Goal: Information Seeking & Learning: Understand process/instructions

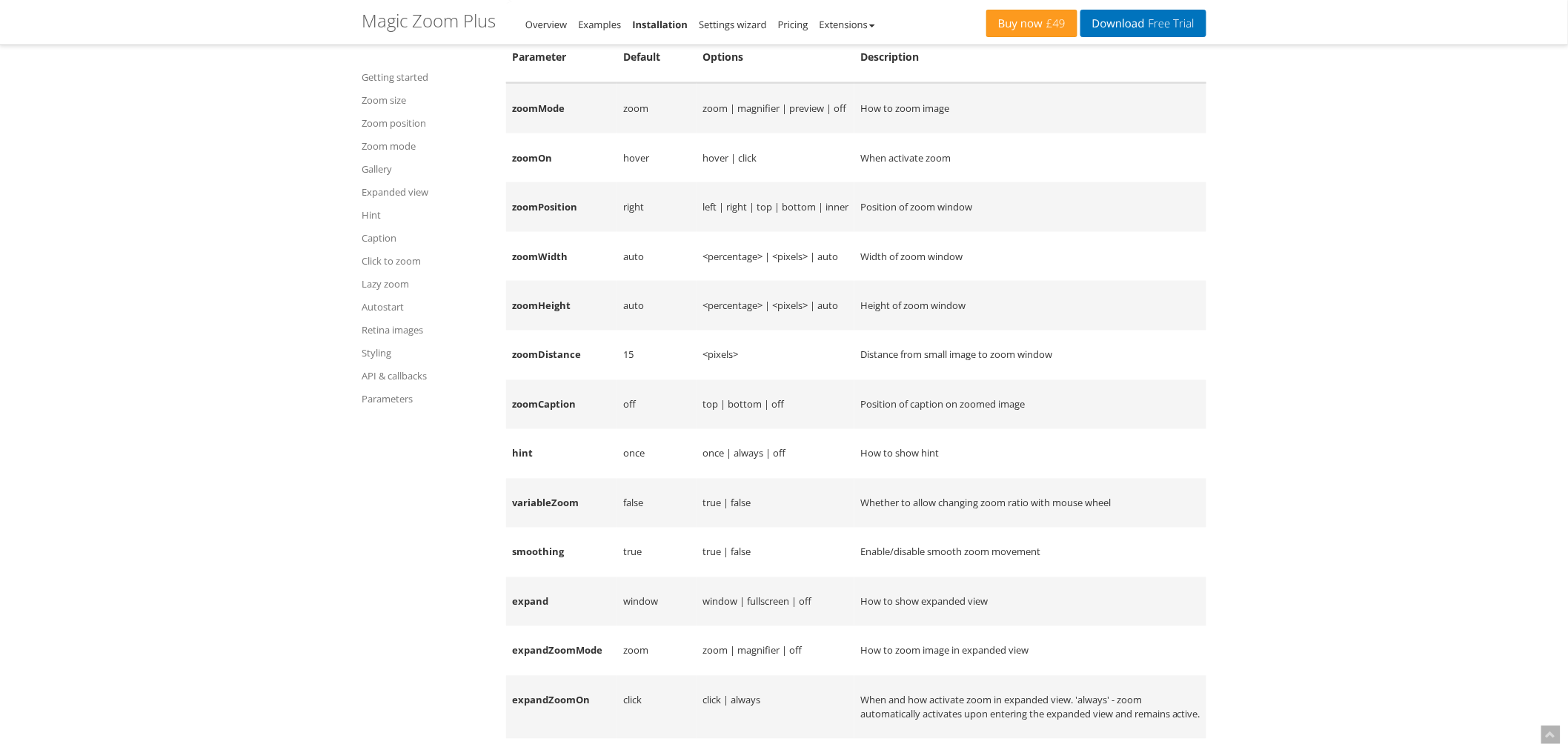
scroll to position [17146, 0]
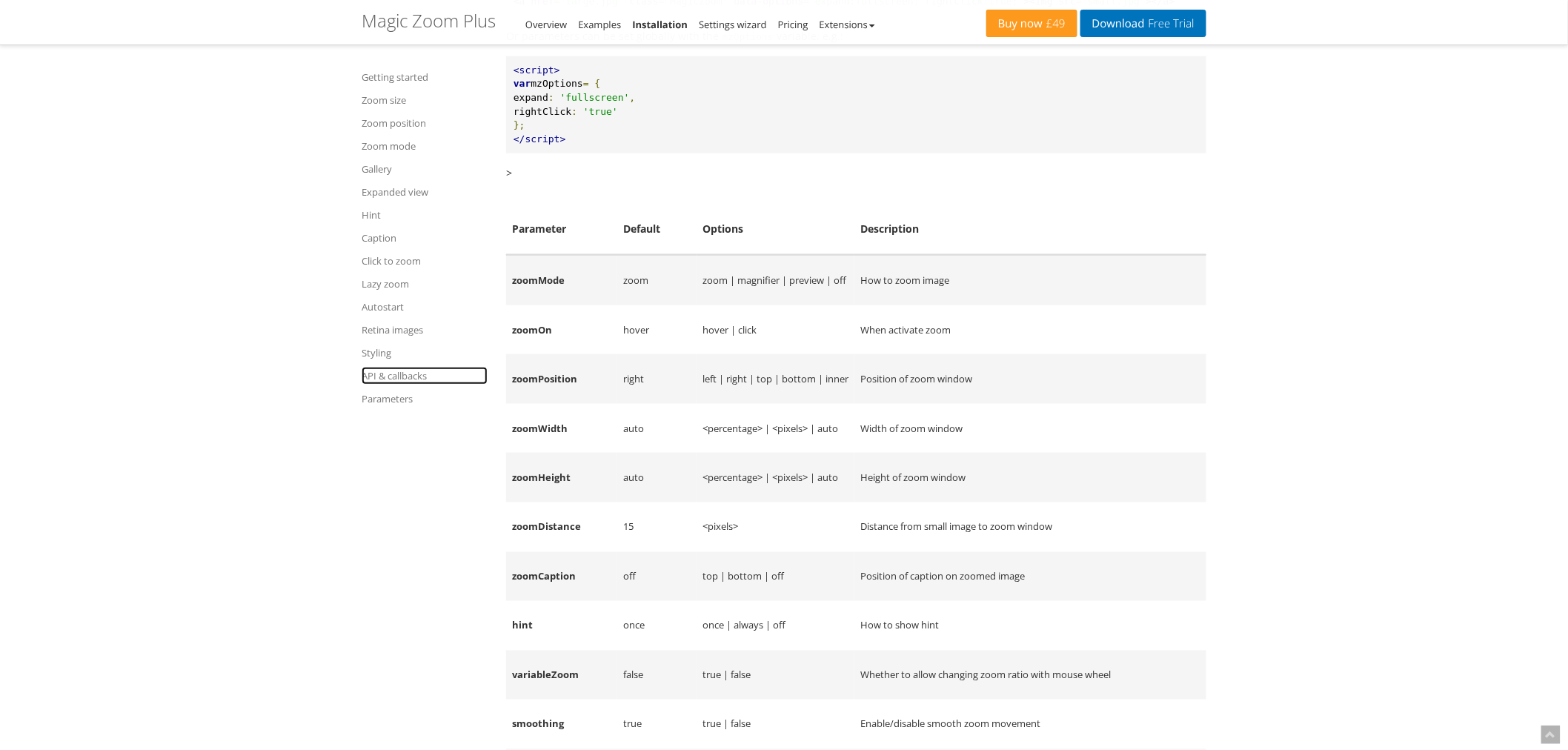
click at [390, 374] on link "API & callbacks" at bounding box center [425, 375] width 126 height 18
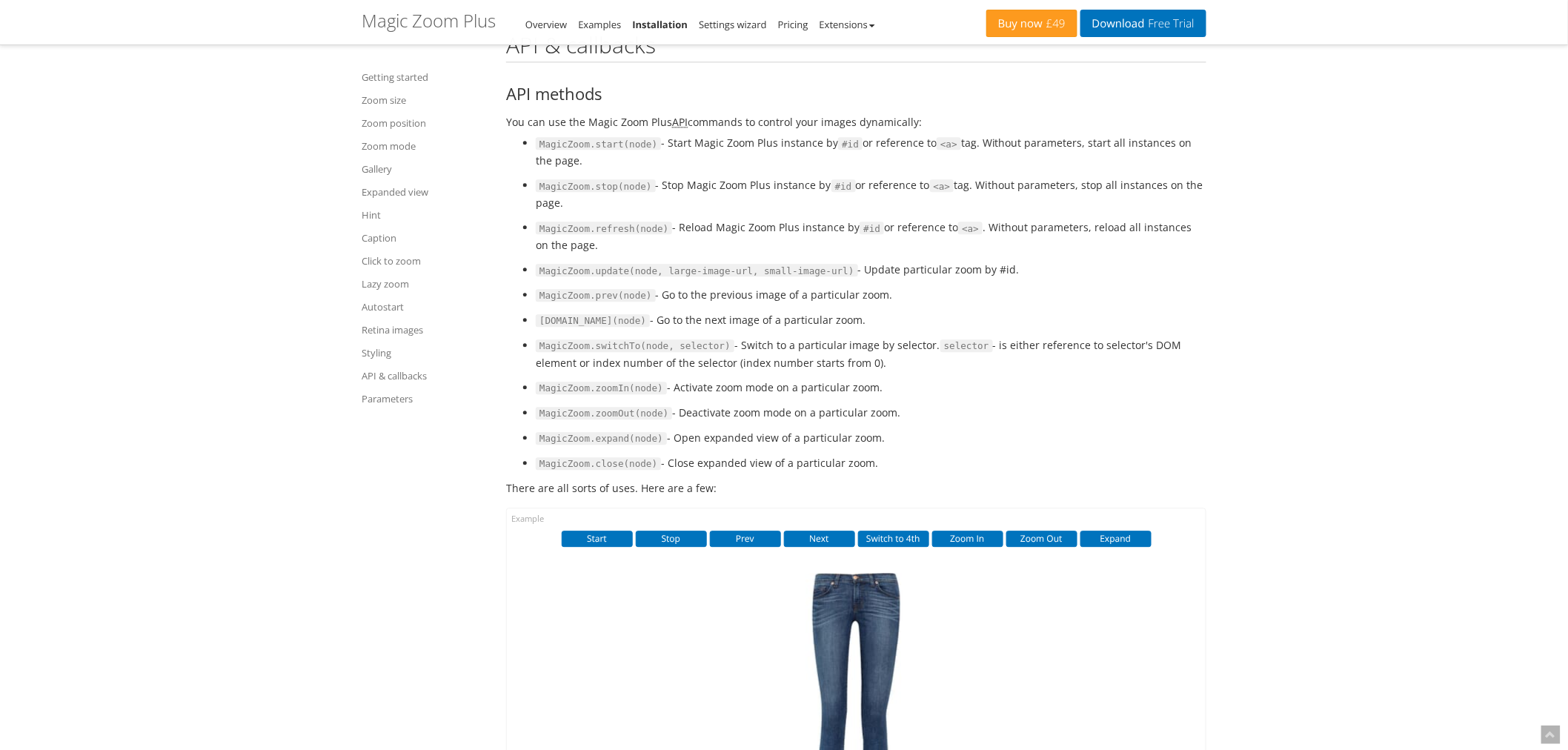
click at [561, 235] on code "MagicZoom.refresh(node)" at bounding box center [604, 228] width 137 height 13
click at [576, 547] on button "Start" at bounding box center [597, 539] width 71 height 16
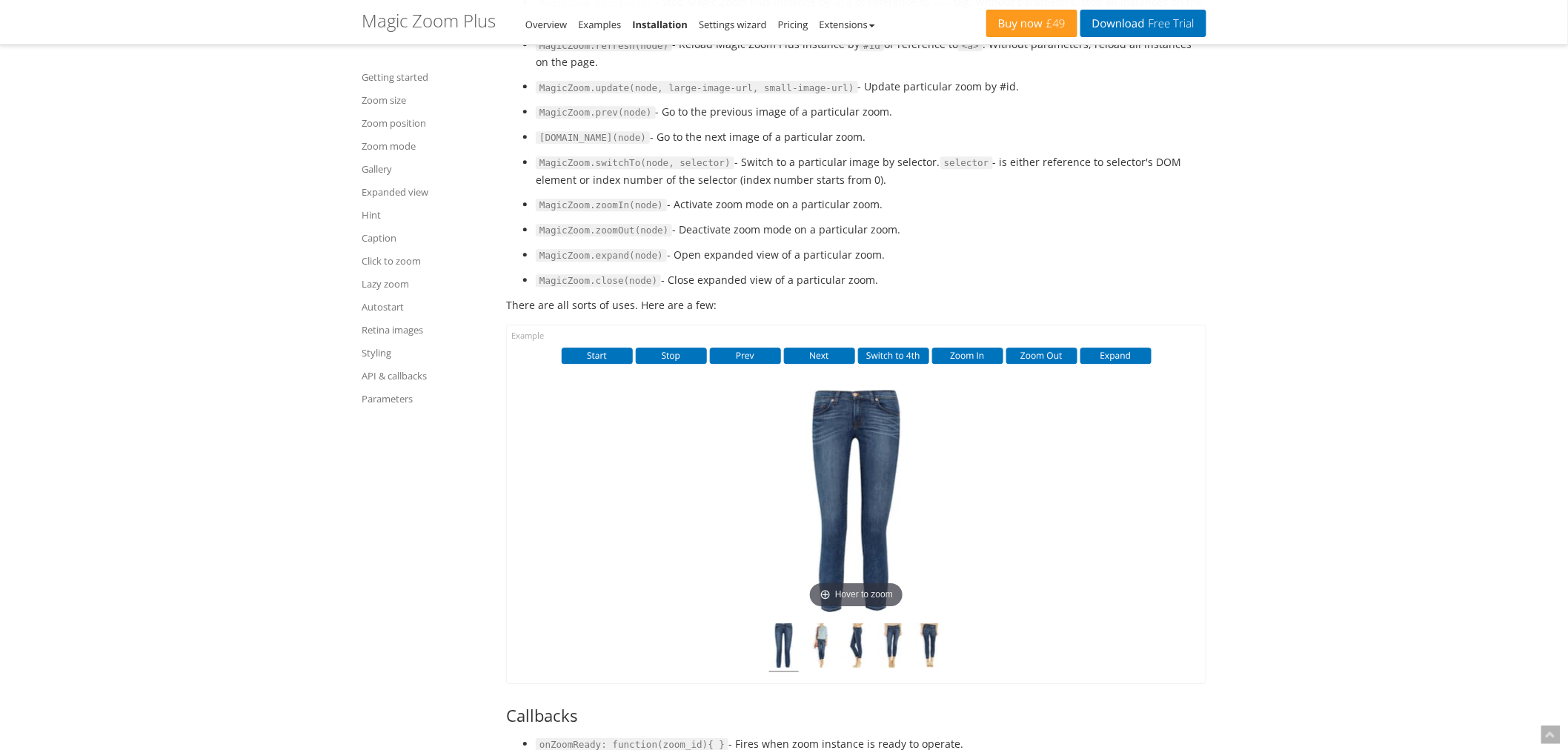
scroll to position [15832, 0]
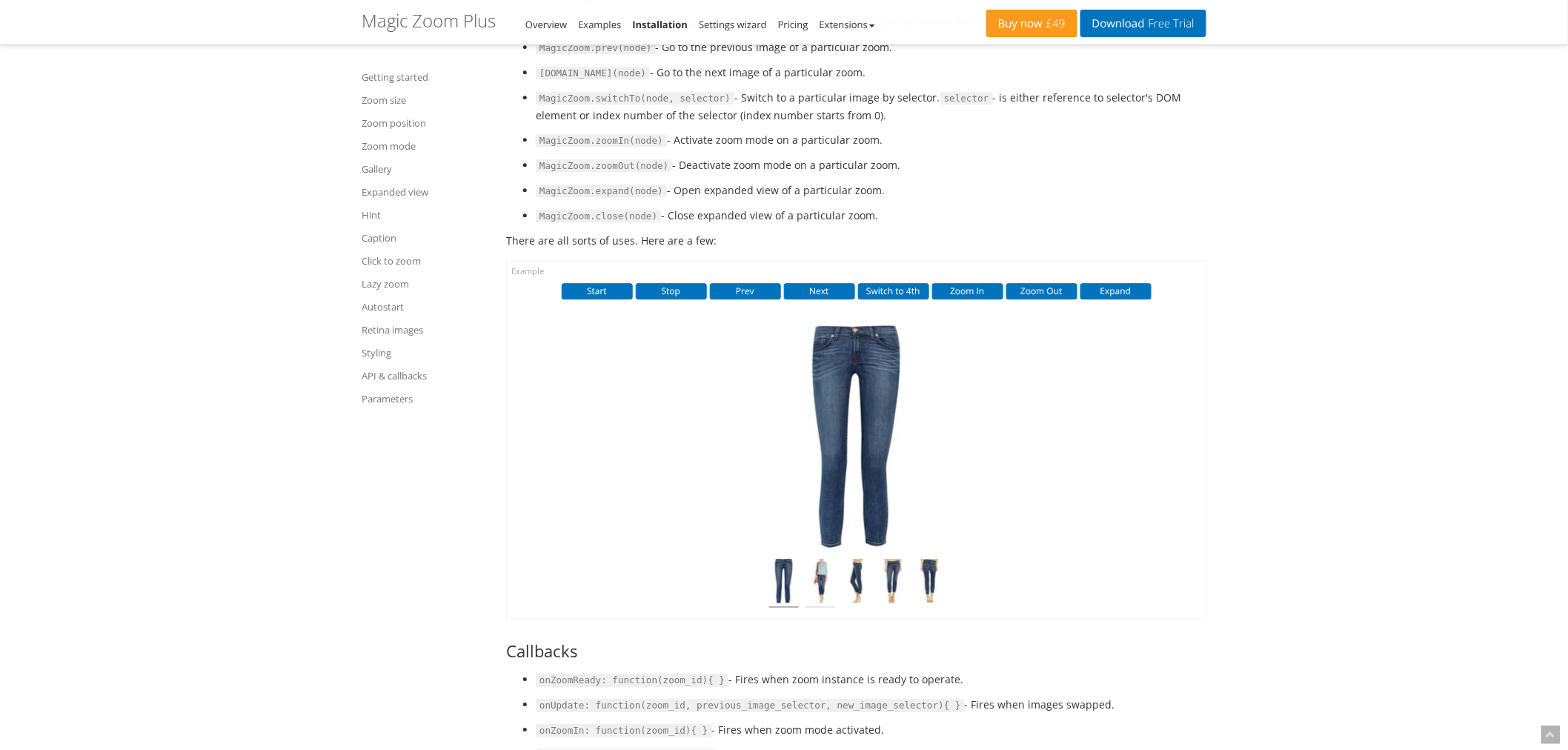
click at [817, 566] on img at bounding box center [820, 584] width 30 height 49
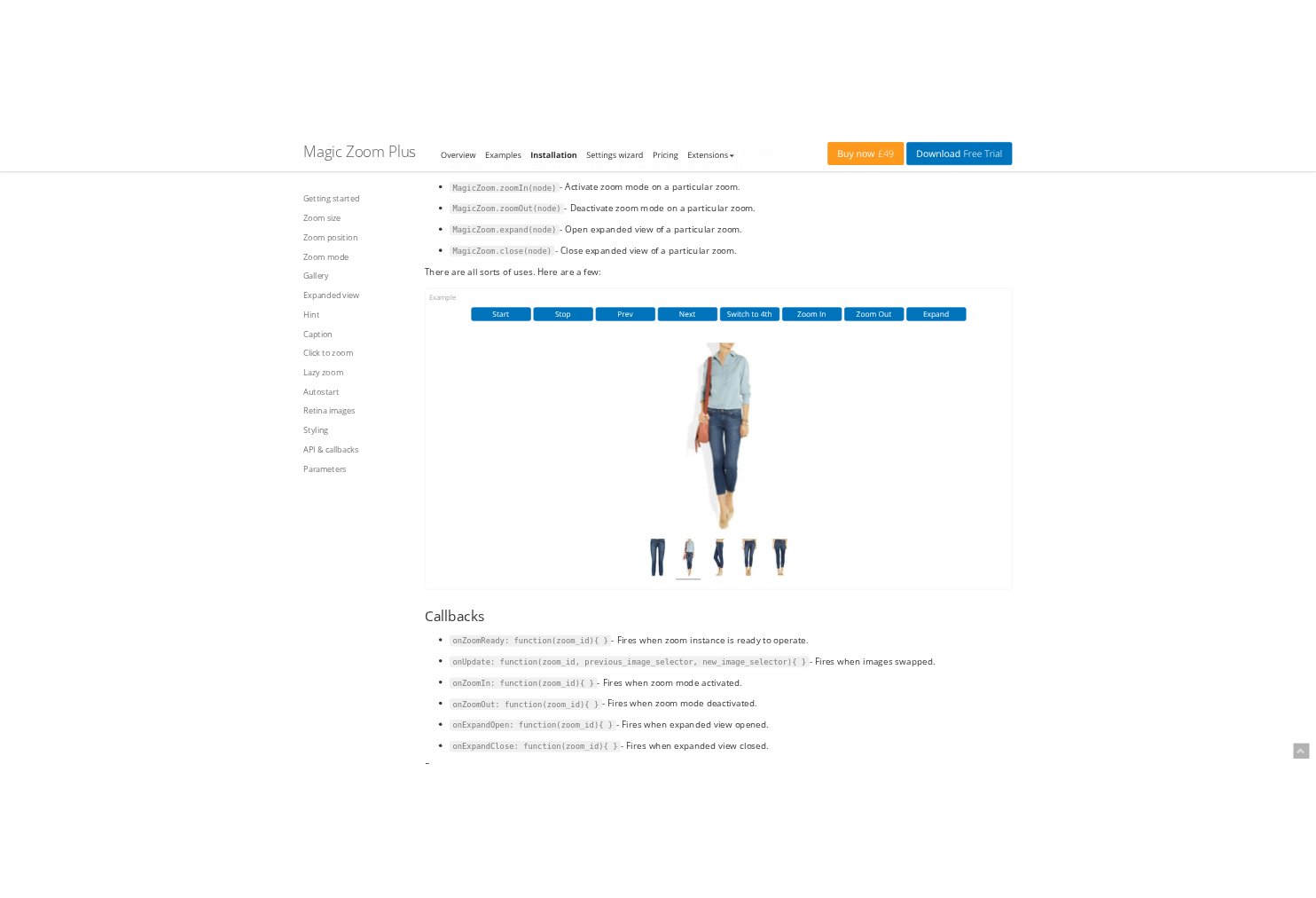
scroll to position [19252, 0]
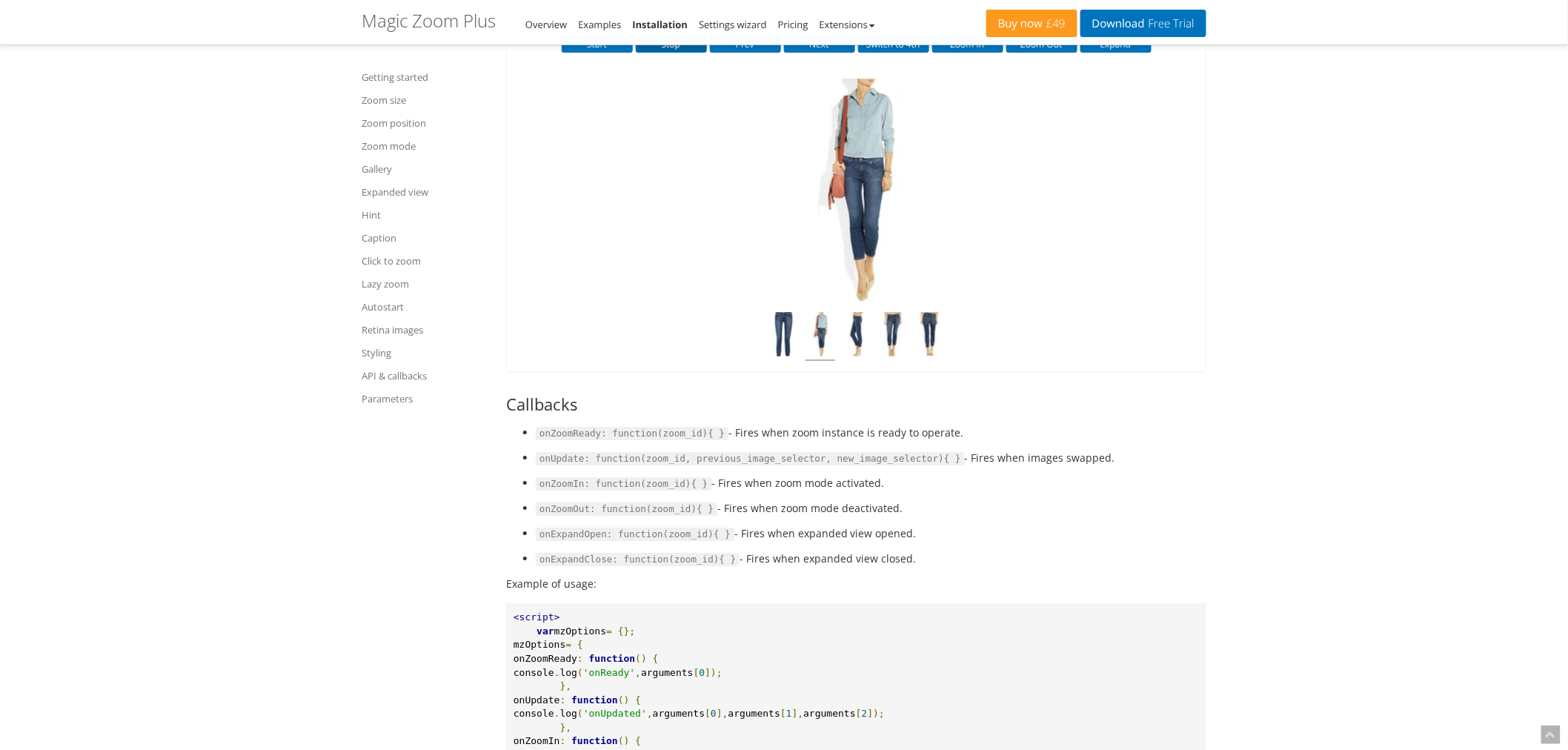
click at [680, 52] on button "Stop" at bounding box center [671, 45] width 71 height 16
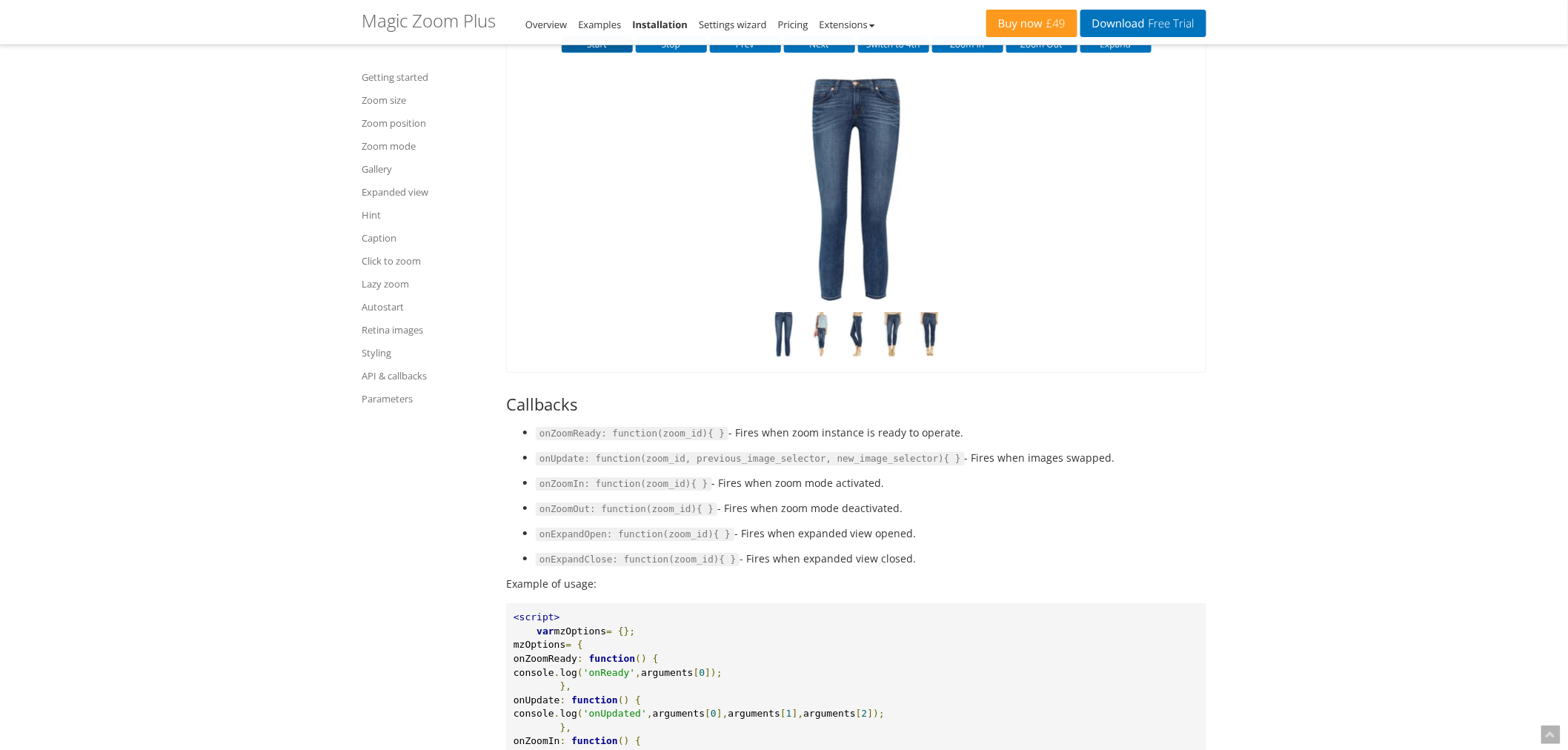
click at [595, 52] on button "Start" at bounding box center [597, 45] width 71 height 16
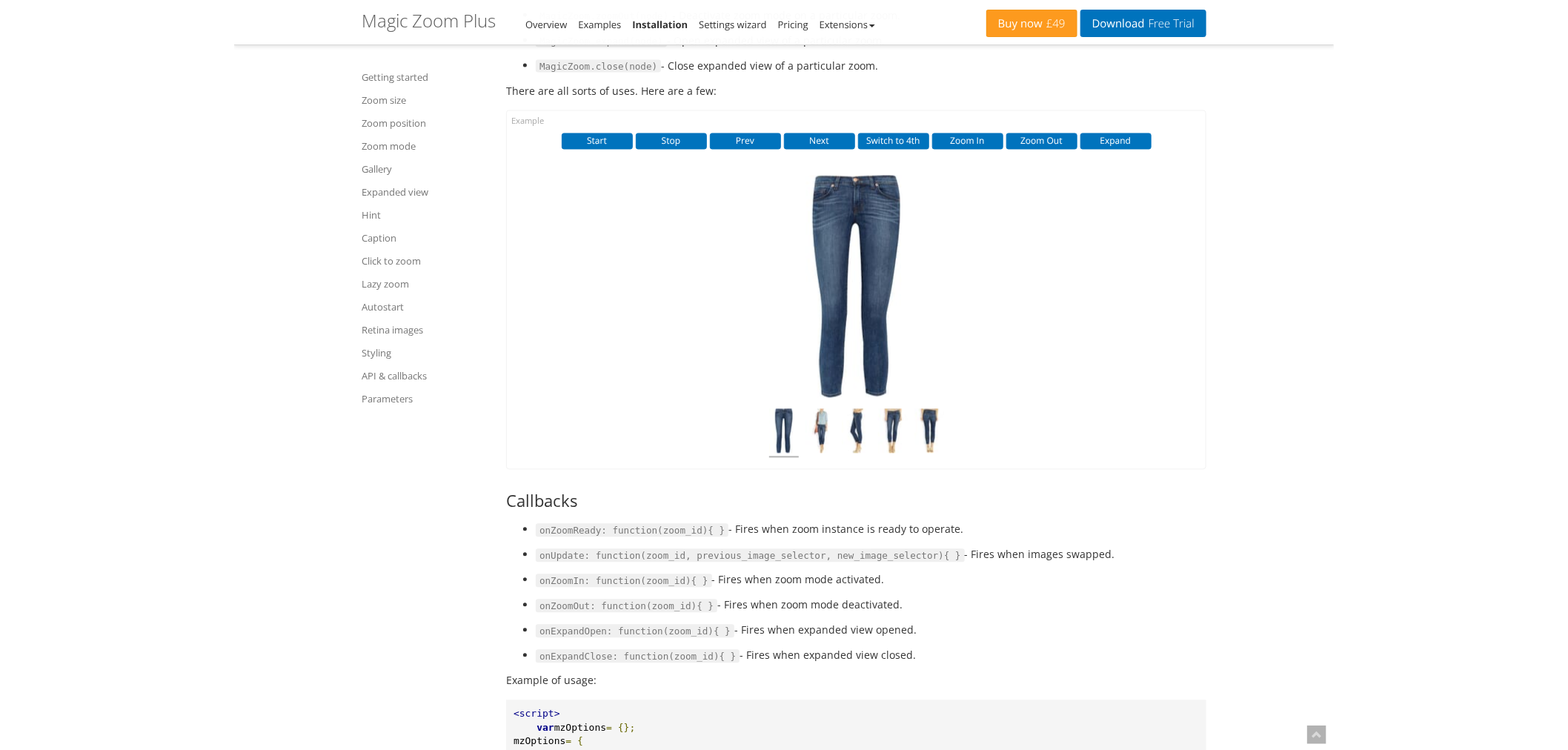
scroll to position [15914, 0]
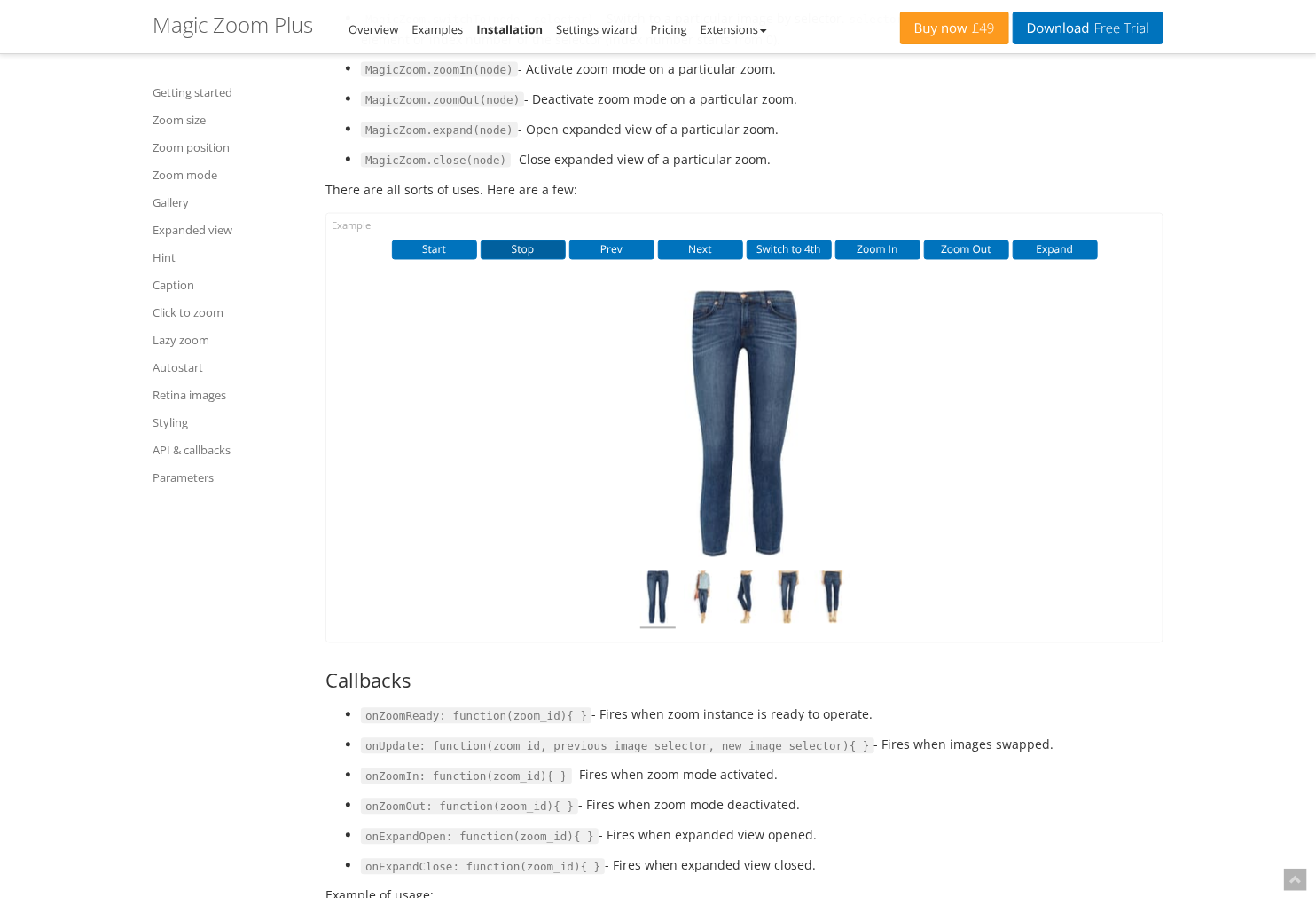
click at [525, 260] on button "Stop" at bounding box center [523, 250] width 85 height 20
click at [891, 260] on button "Zoom In" at bounding box center [877, 250] width 85 height 20
click at [801, 260] on button "Switch to 4th" at bounding box center [789, 250] width 85 height 20
click at [744, 415] on img at bounding box center [745, 424] width 178 height 266
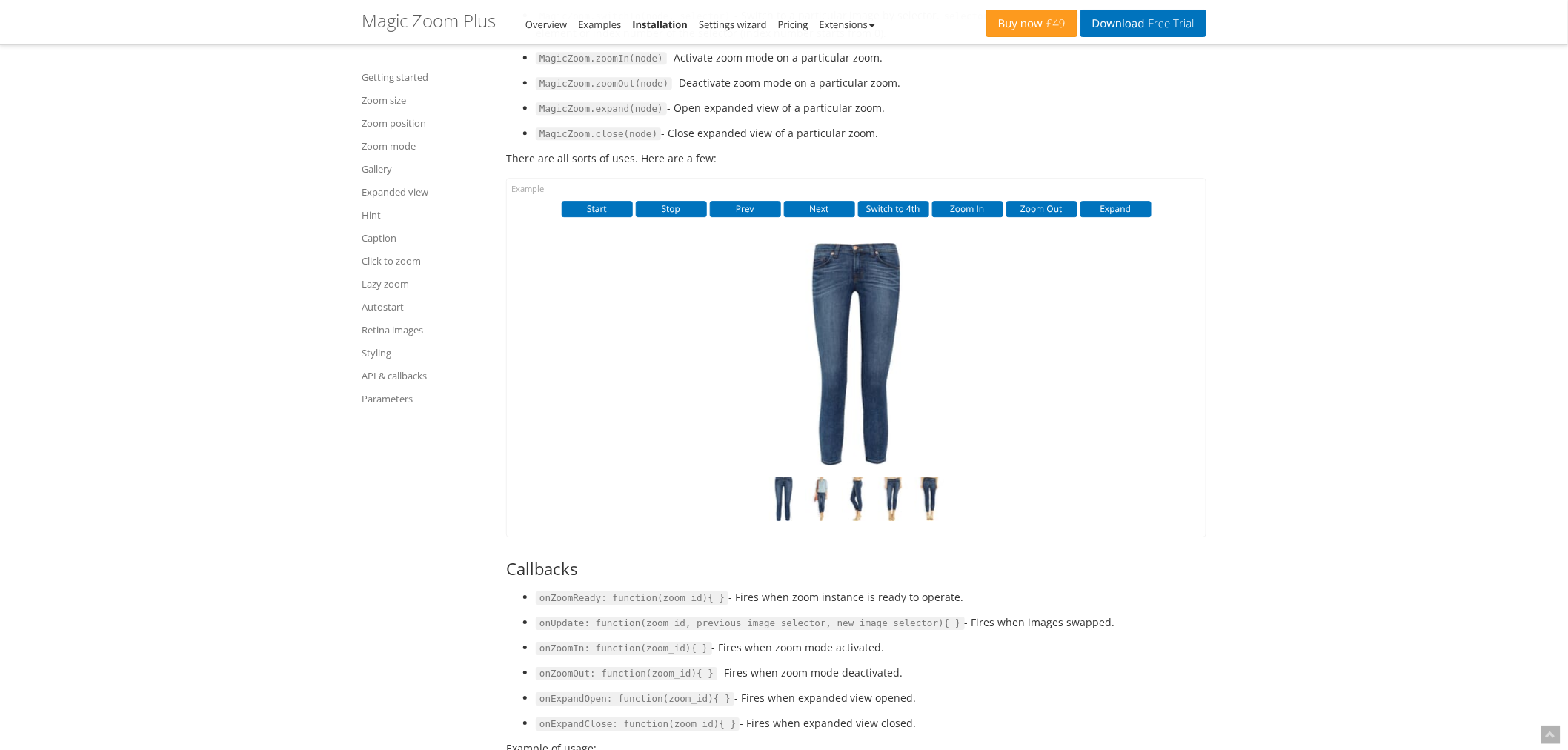
click at [1133, 228] on div "Start Stop Prev Next Switch to 4th Zoom In Zoom Out Expand" at bounding box center [856, 357] width 699 height 358
click at [1126, 217] on button "Expand" at bounding box center [1116, 209] width 71 height 16
click at [923, 361] on img at bounding box center [856, 354] width 149 height 222
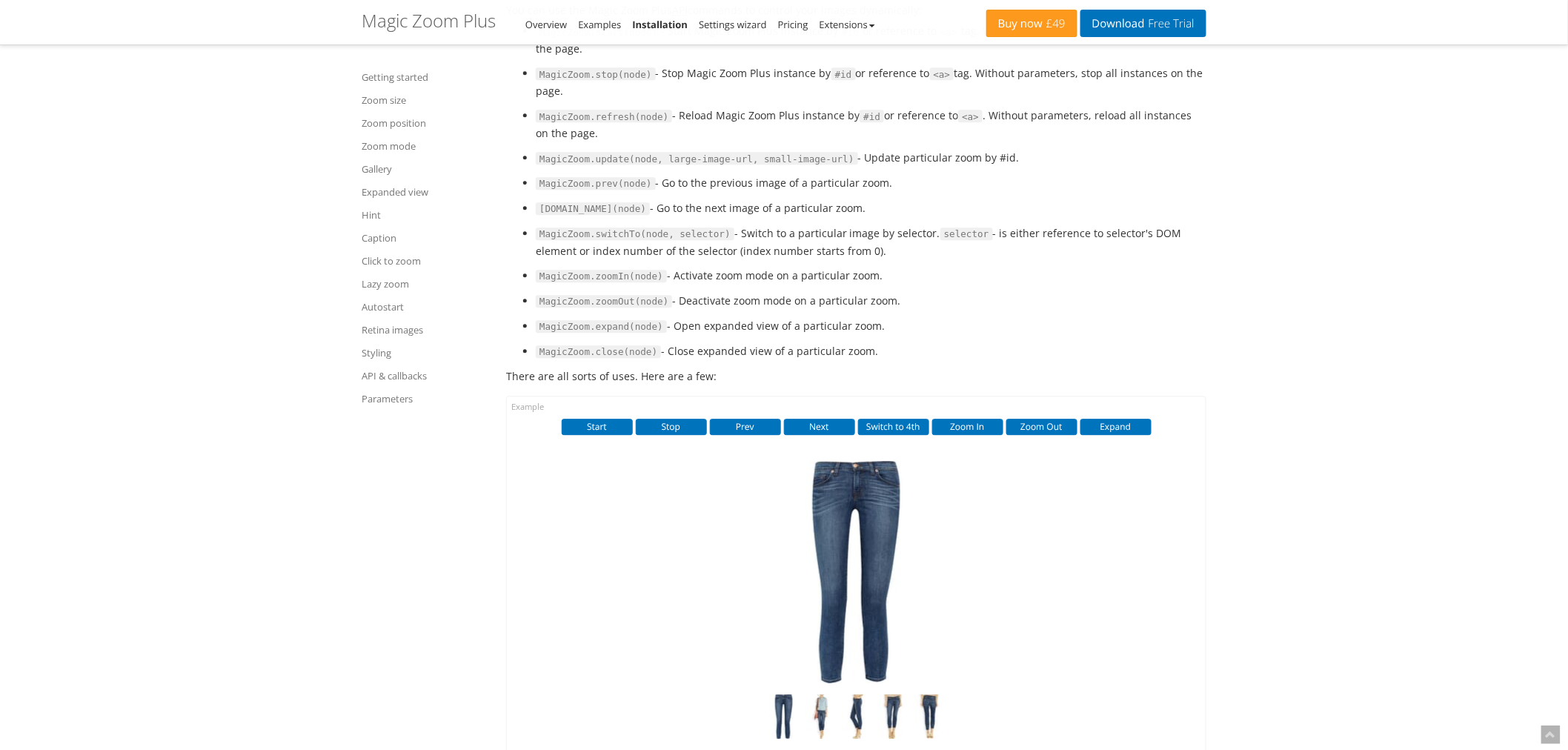
scroll to position [15584, 0]
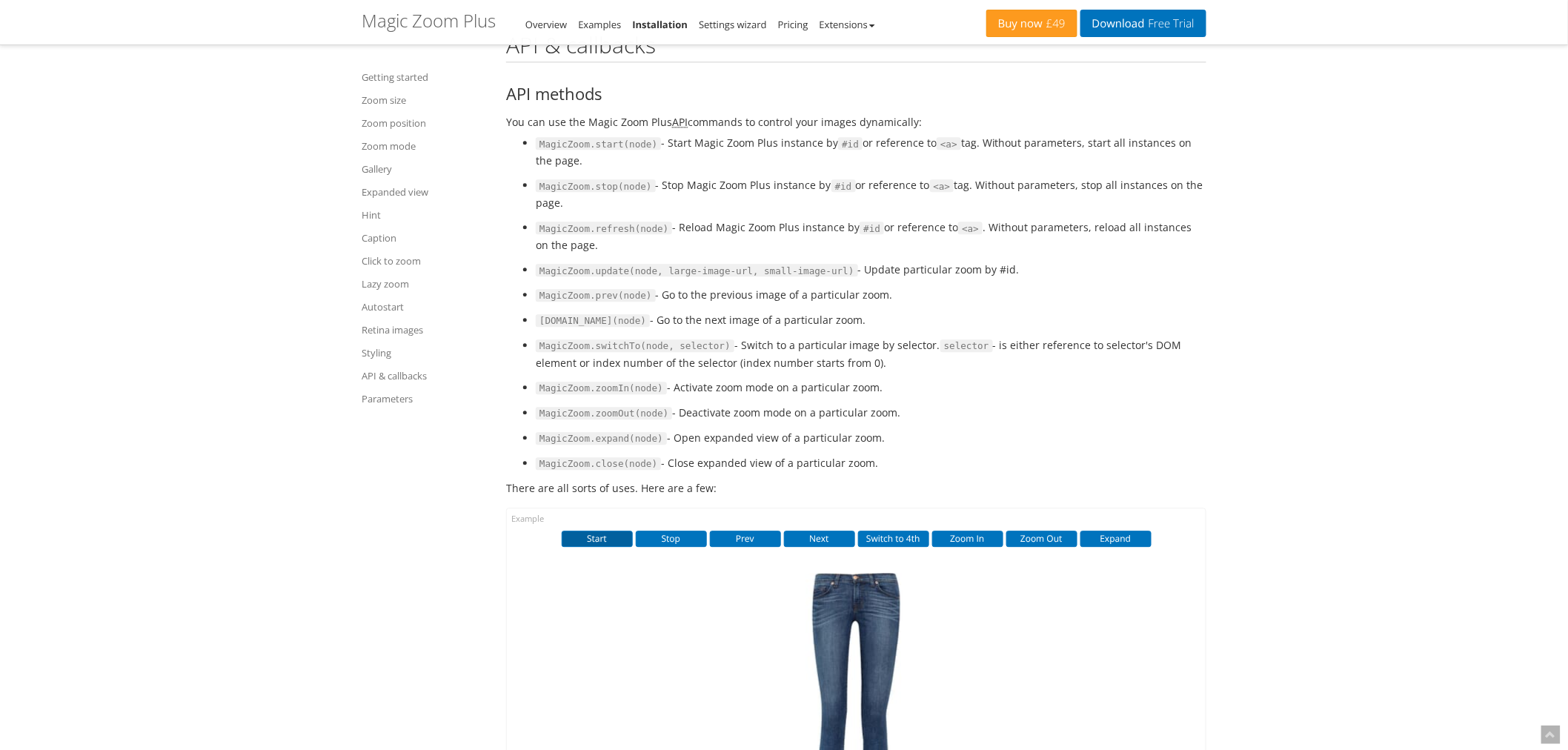
click at [598, 547] on button "Start" at bounding box center [597, 539] width 71 height 16
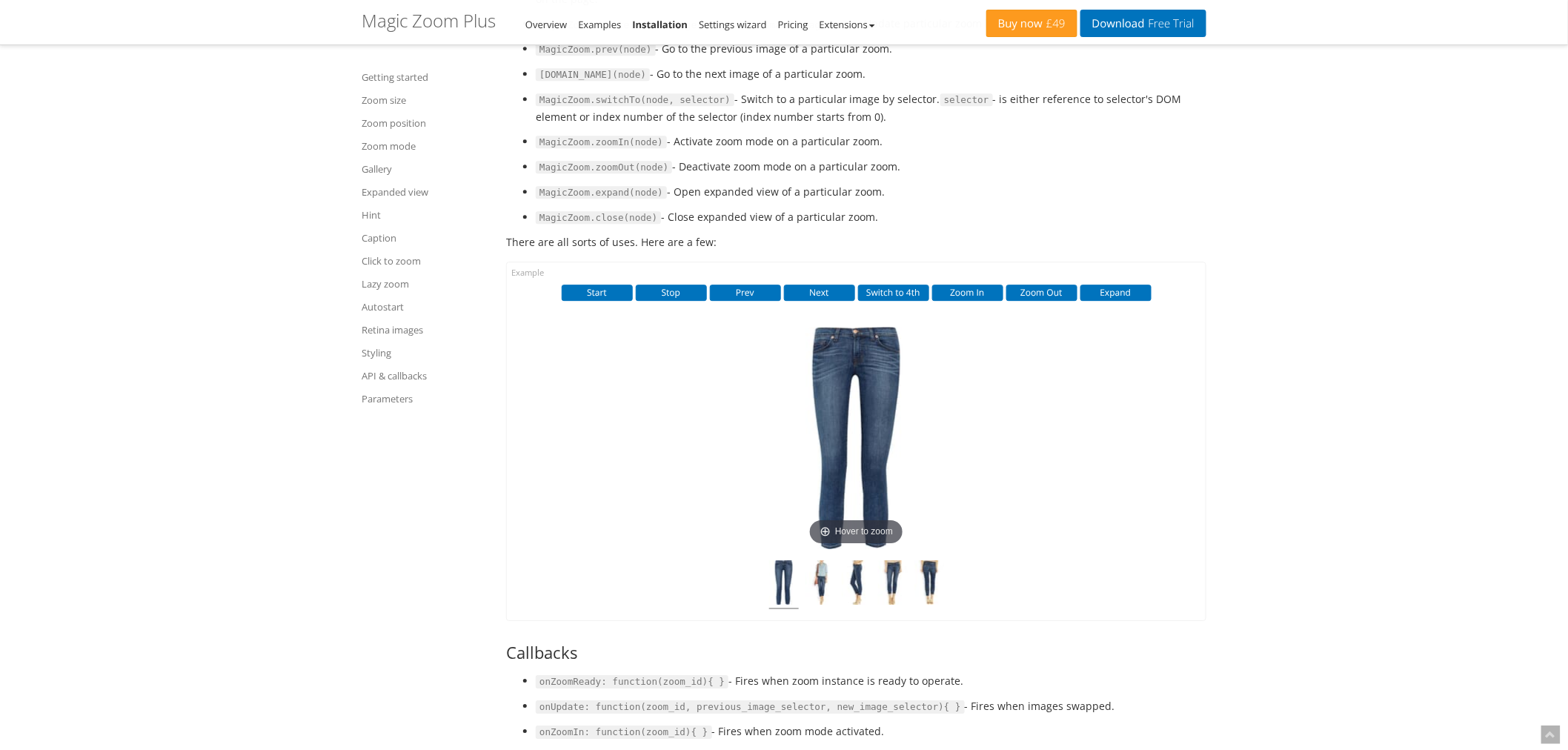
scroll to position [15832, 0]
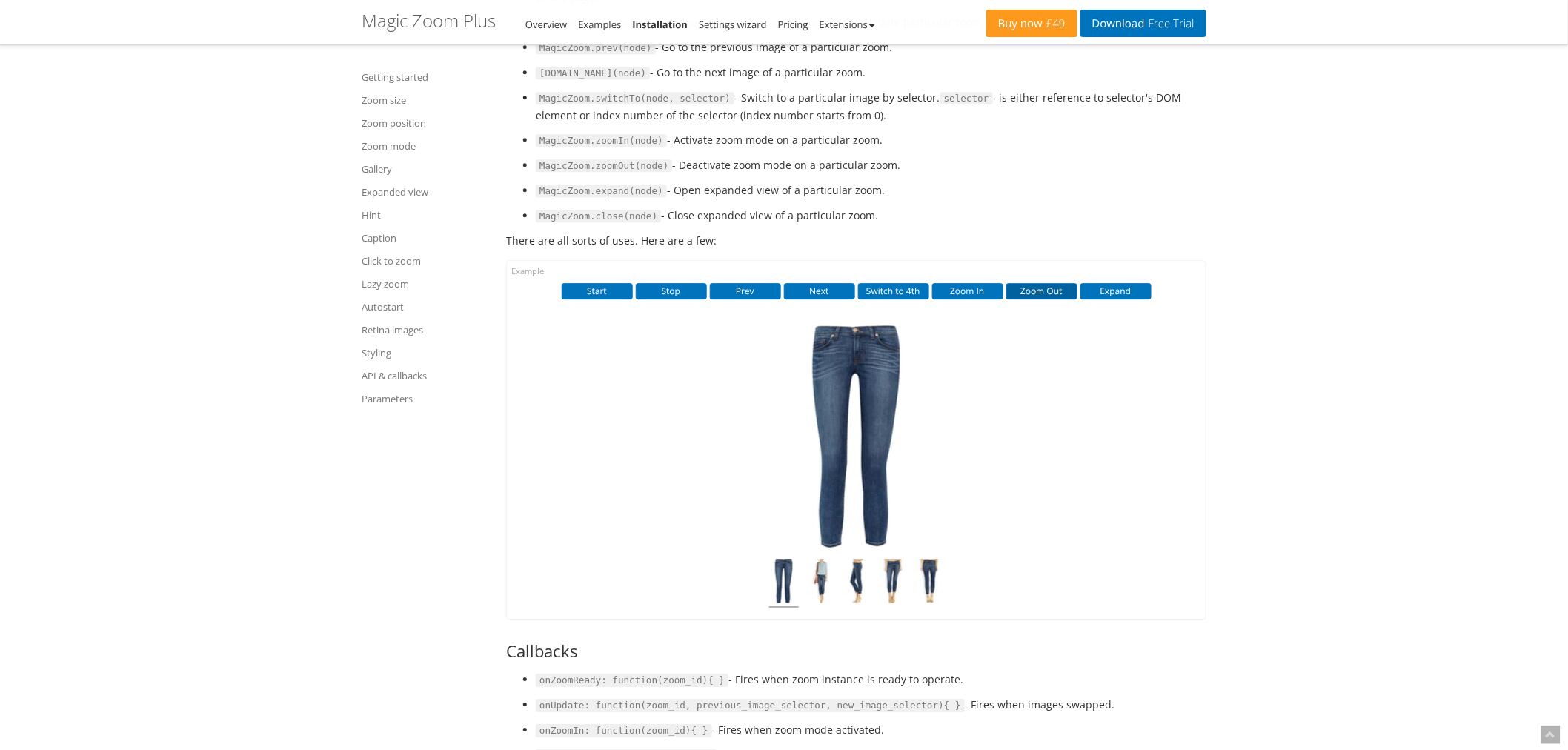
click at [1031, 299] on button "Zoom Out" at bounding box center [1041, 291] width 71 height 16
click at [973, 299] on button "Zoom In" at bounding box center [967, 291] width 71 height 16
click at [600, 299] on button "Start" at bounding box center [597, 291] width 71 height 16
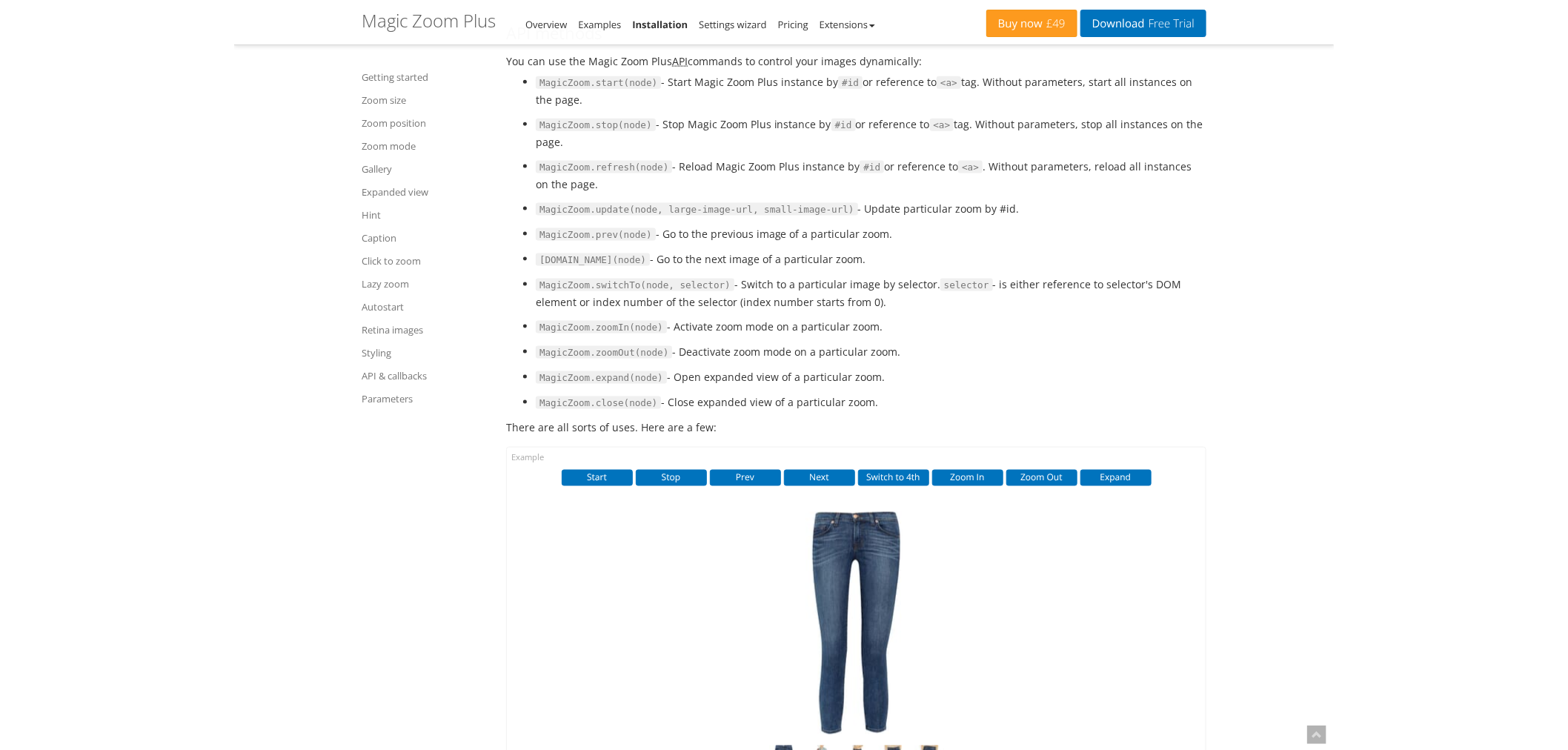
scroll to position [15750, 0]
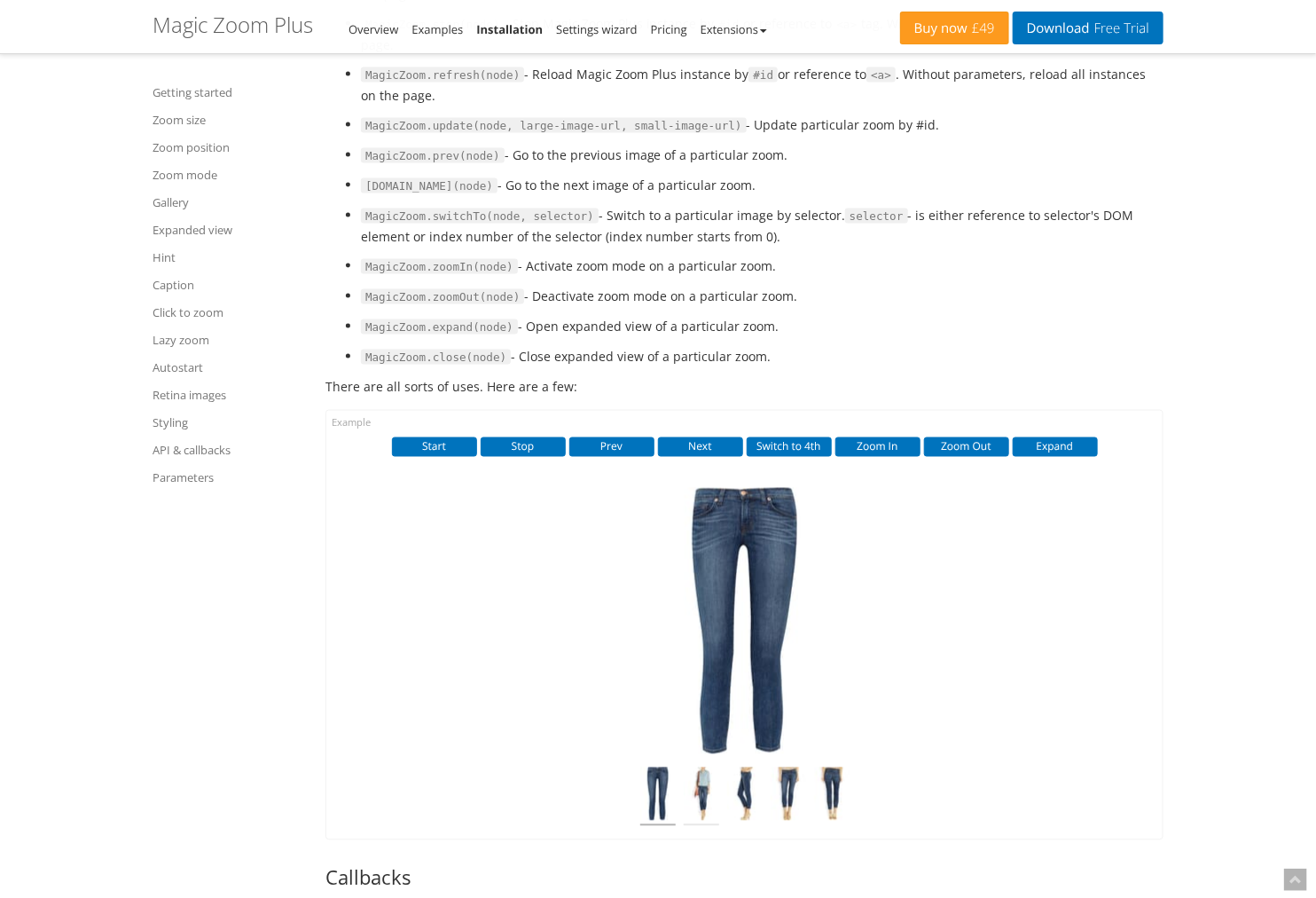
click at [706, 677] on img at bounding box center [702, 797] width 36 height 59
